Goal: Find contact information: Find contact information

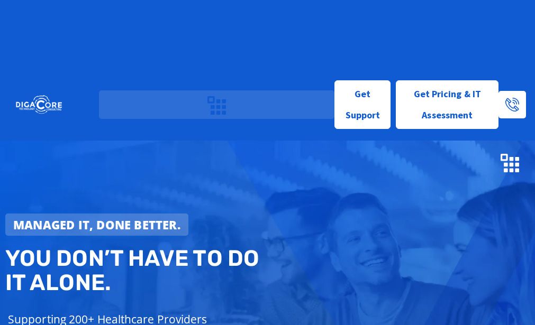
click at [0, 0] on link "Contact Us" at bounding box center [0, 0] width 0 height 0
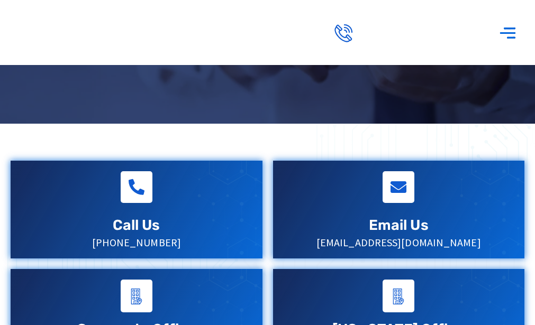
scroll to position [218, 0]
